Goal: Information Seeking & Learning: Find contact information

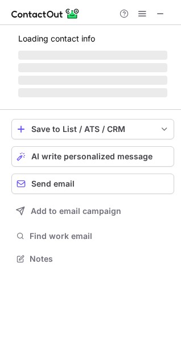
scroll to position [265, 181]
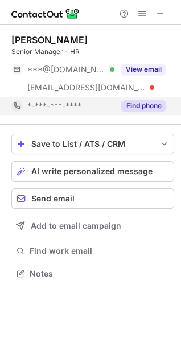
click at [139, 101] on button "Find phone" at bounding box center [143, 105] width 45 height 11
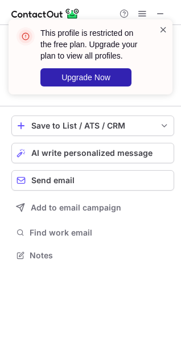
click at [160, 31] on span at bounding box center [163, 29] width 9 height 11
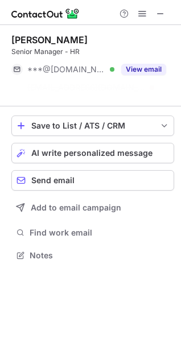
scroll to position [229, 181]
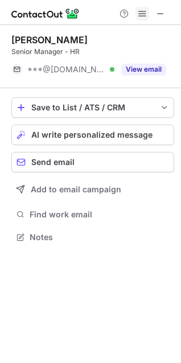
click at [141, 18] on span at bounding box center [142, 13] width 9 height 9
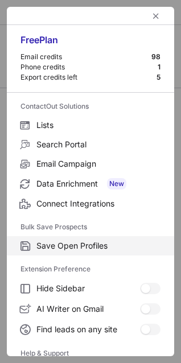
scroll to position [110, 0]
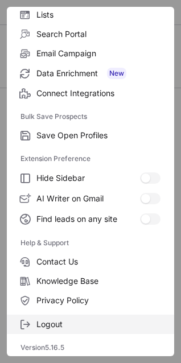
click at [56, 326] on span "Logout" at bounding box center [98, 324] width 124 height 10
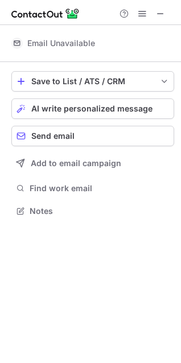
scroll to position [6, 5]
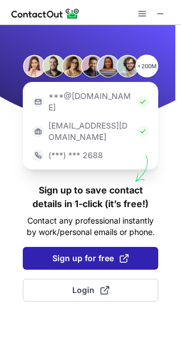
click at [136, 247] on button "Sign up for free" at bounding box center [90, 258] width 135 height 23
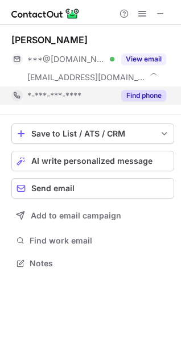
scroll to position [255, 181]
click at [135, 93] on button "Find phone" at bounding box center [143, 95] width 45 height 11
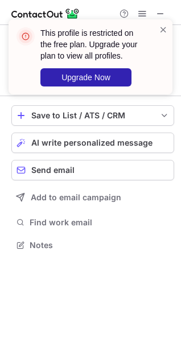
click at [156, 30] on div "This profile is restricted on the free plan. Upgrade your plan to view all prof…" at bounding box center [86, 57] width 146 height 66
click at [160, 30] on span at bounding box center [163, 29] width 9 height 11
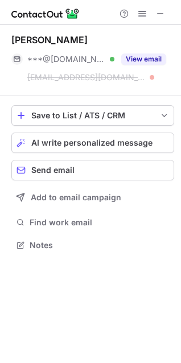
click at [135, 12] on div "Help & Support" at bounding box center [142, 14] width 55 height 14
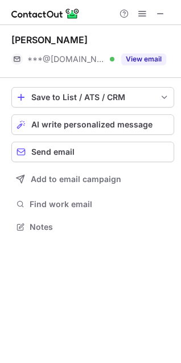
scroll to position [218, 181]
click at [144, 16] on span at bounding box center [142, 13] width 9 height 9
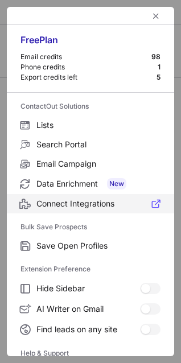
scroll to position [110, 0]
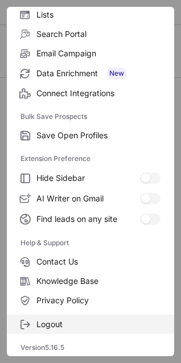
click at [82, 318] on label "Logout" at bounding box center [90, 324] width 167 height 19
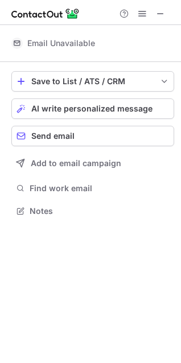
scroll to position [203, 181]
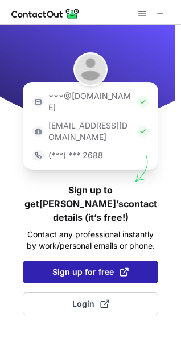
click at [126, 267] on span at bounding box center [123, 271] width 9 height 9
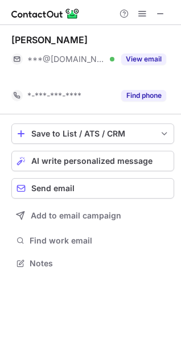
scroll to position [237, 181]
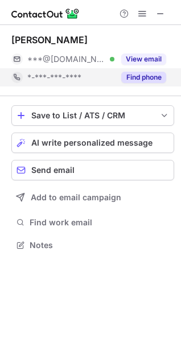
click at [126, 81] on button "Find phone" at bounding box center [143, 77] width 45 height 11
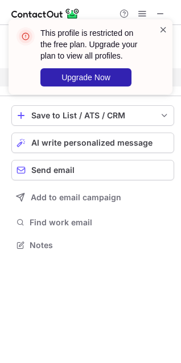
click at [160, 28] on span at bounding box center [163, 29] width 9 height 11
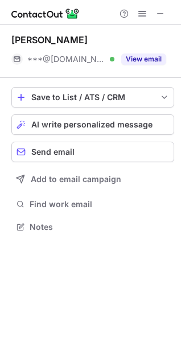
scroll to position [218, 181]
click at [138, 11] on span at bounding box center [142, 13] width 9 height 9
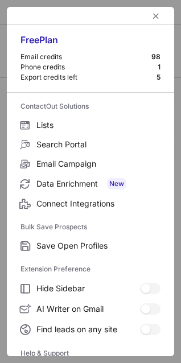
scroll to position [110, 0]
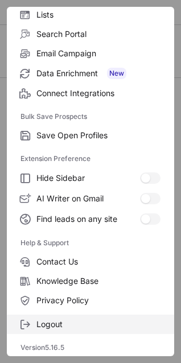
click at [43, 326] on span "Logout" at bounding box center [98, 324] width 124 height 10
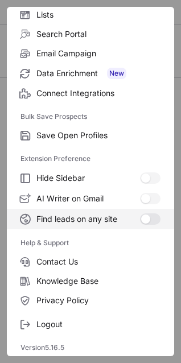
scroll to position [203, 181]
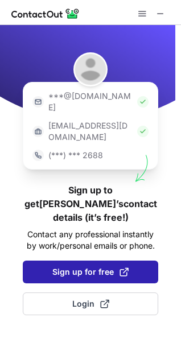
click at [90, 266] on span "Sign up for free" at bounding box center [90, 271] width 76 height 11
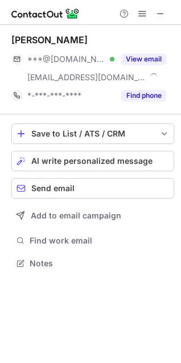
scroll to position [255, 181]
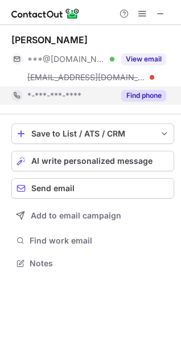
click at [154, 92] on button "Find phone" at bounding box center [143, 95] width 45 height 11
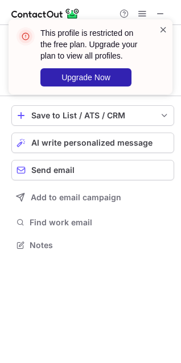
scroll to position [237, 181]
click at [163, 30] on span at bounding box center [163, 29] width 9 height 11
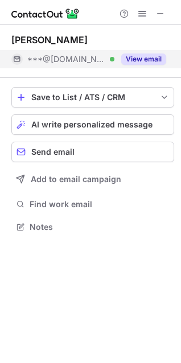
scroll to position [218, 181]
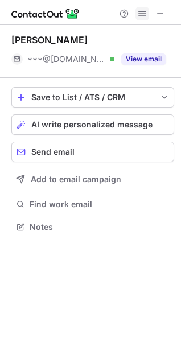
click at [138, 18] on span at bounding box center [142, 13] width 9 height 9
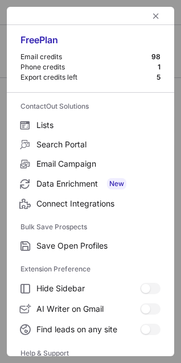
scroll to position [110, 0]
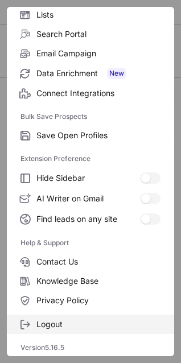
click at [52, 324] on span "Logout" at bounding box center [98, 324] width 124 height 10
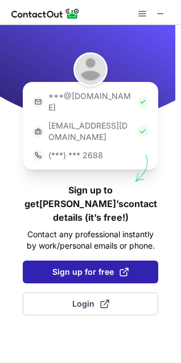
click at [111, 261] on button "Sign up for free" at bounding box center [90, 272] width 135 height 23
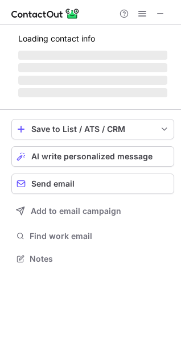
scroll to position [255, 181]
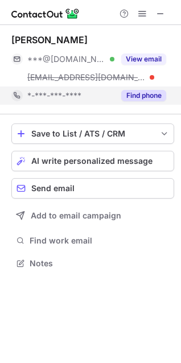
click at [134, 92] on button "Find phone" at bounding box center [143, 95] width 45 height 11
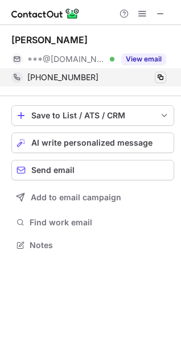
scroll to position [237, 181]
click at [158, 93] on div "[PERSON_NAME] ***@[DOMAIN_NAME] Verified View email [PHONE_NUMBER] Copy" at bounding box center [92, 60] width 163 height 71
click at [162, 76] on span at bounding box center [160, 77] width 9 height 9
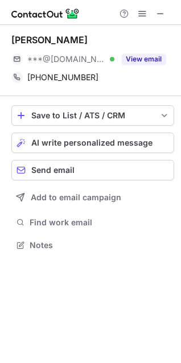
drag, startPoint x: 111, startPoint y: 35, endPoint x: 9, endPoint y: 32, distance: 102.4
click at [9, 32] on div "[PERSON_NAME] ***@[DOMAIN_NAME] Verified View email [PHONE_NUMBER] Copy Save to…" at bounding box center [90, 143] width 181 height 237
copy div "[PERSON_NAME]"
